Goal: Obtain resource: Download file/media

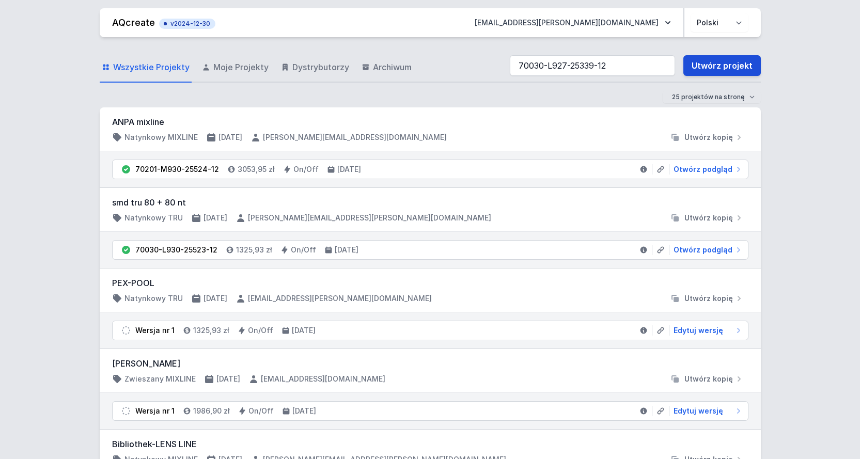
type input "70030-L927-25339-12"
click at [714, 59] on link "Utwórz projekt" at bounding box center [723, 65] width 78 height 21
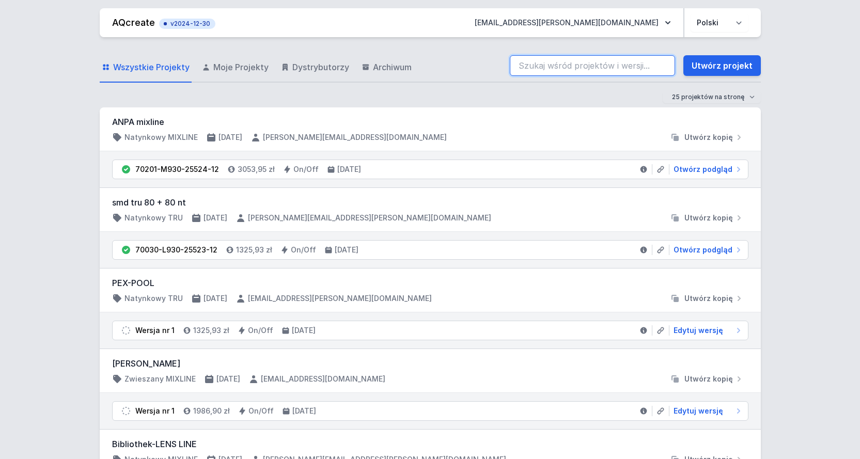
click at [552, 64] on input "search" at bounding box center [592, 65] width 165 height 21
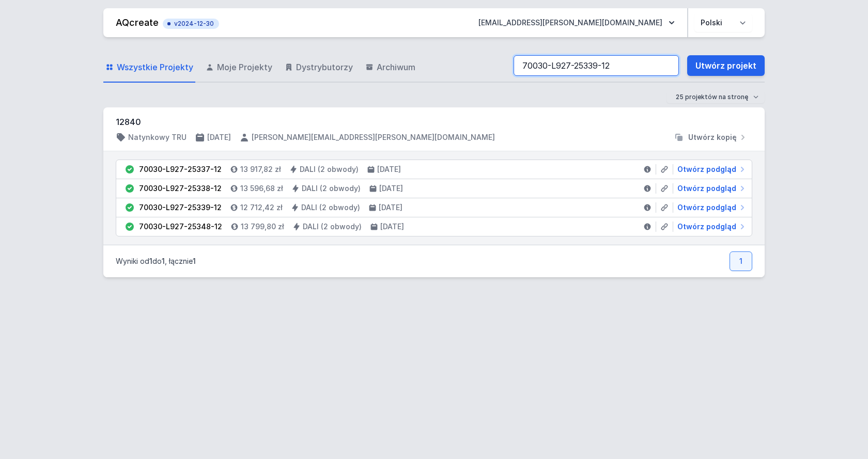
type input "70030-L927-25339-12"
click at [645, 207] on icon at bounding box center [647, 208] width 7 height 7
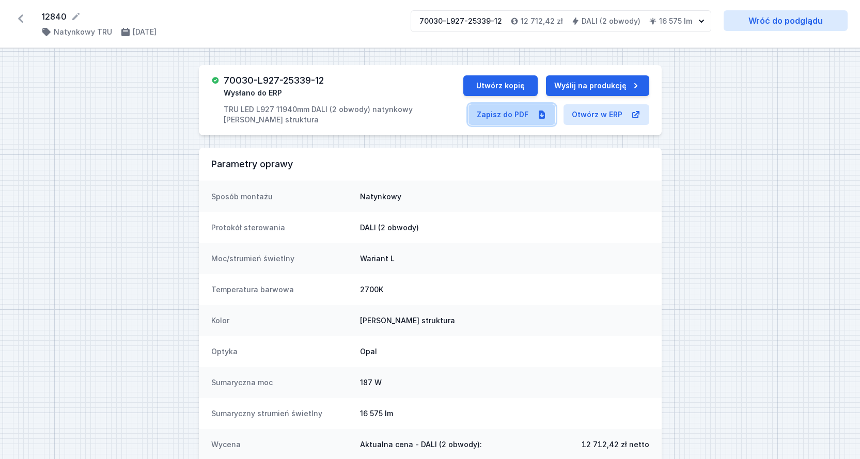
click at [490, 124] on link "Zapisz do PDF" at bounding box center [512, 114] width 87 height 21
